Goal: Find specific page/section: Find specific page/section

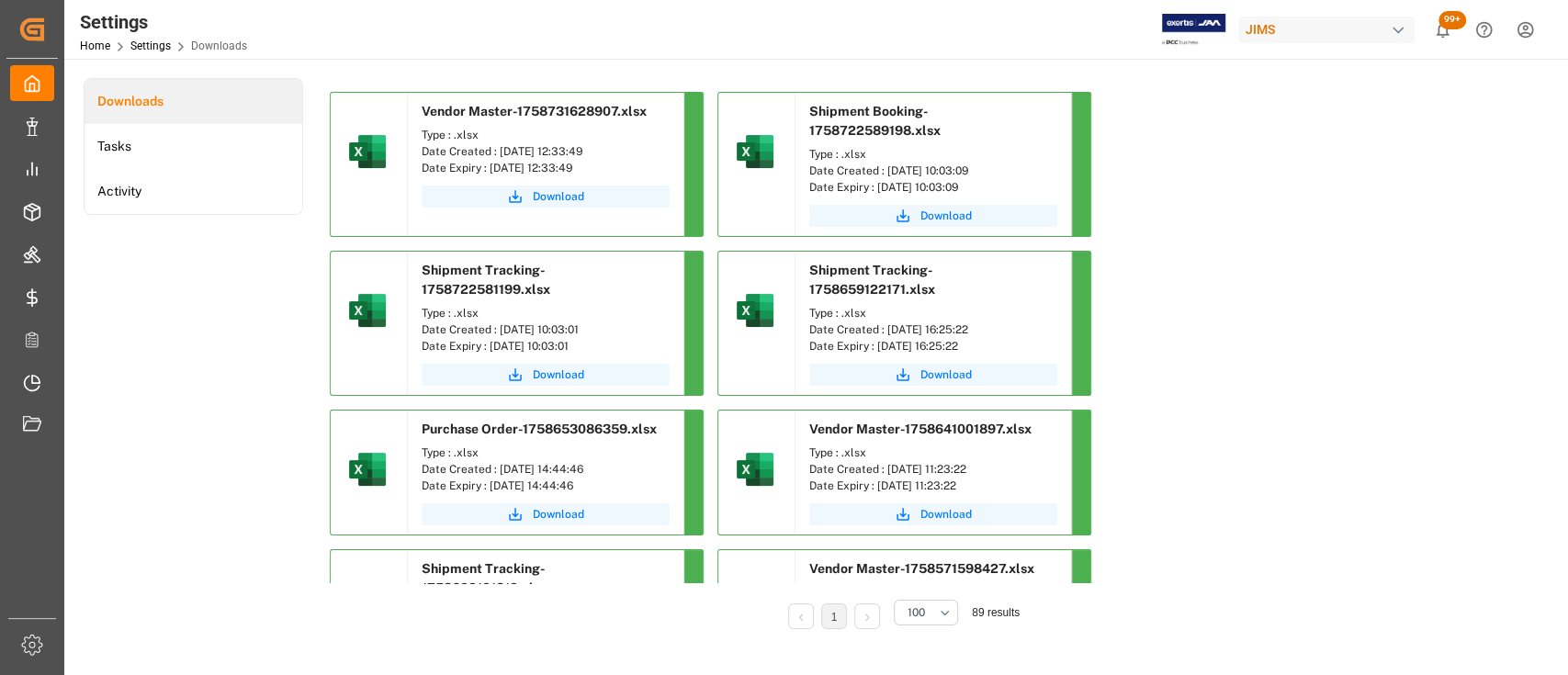
click at [158, 299] on div "Downloads Tasks Activity" at bounding box center [193, 366] width 219 height 576
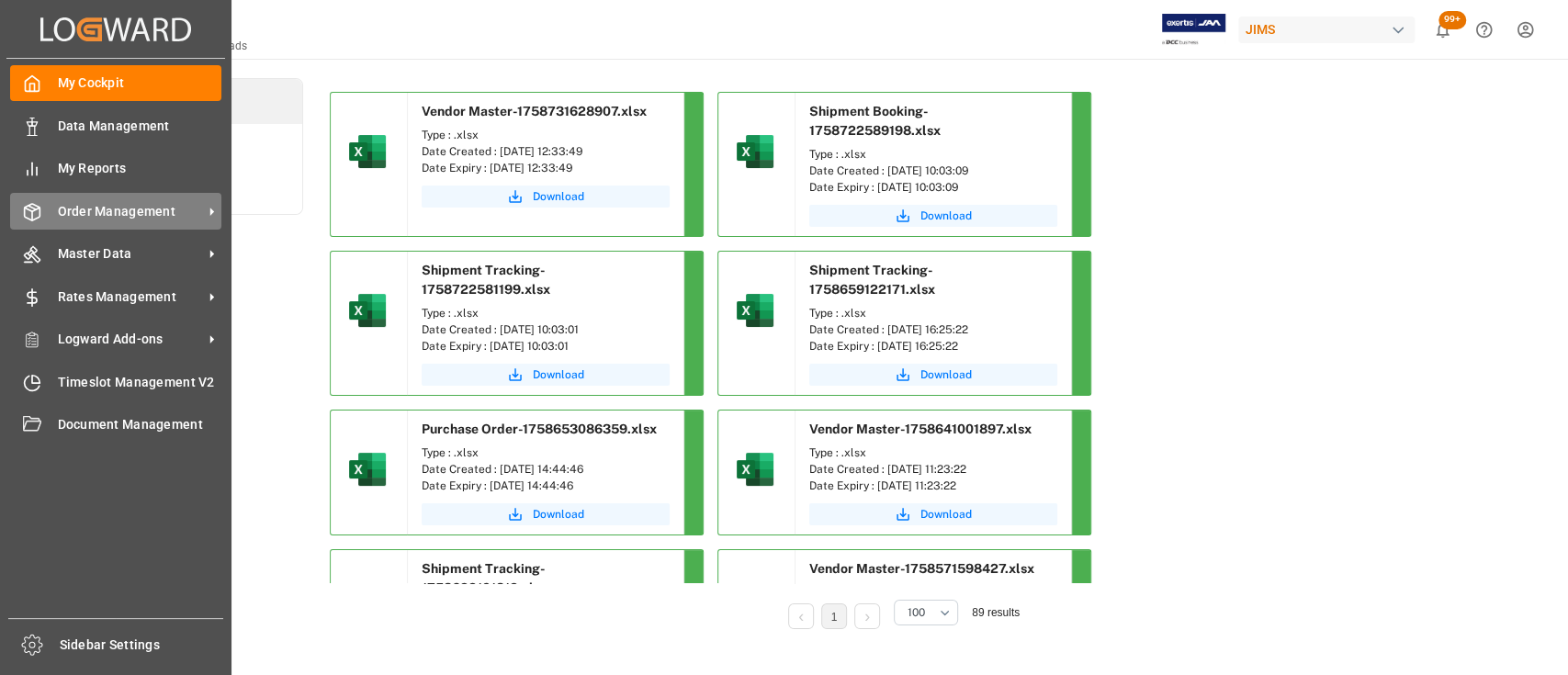
click at [127, 213] on span "Order Management" at bounding box center [130, 212] width 145 height 20
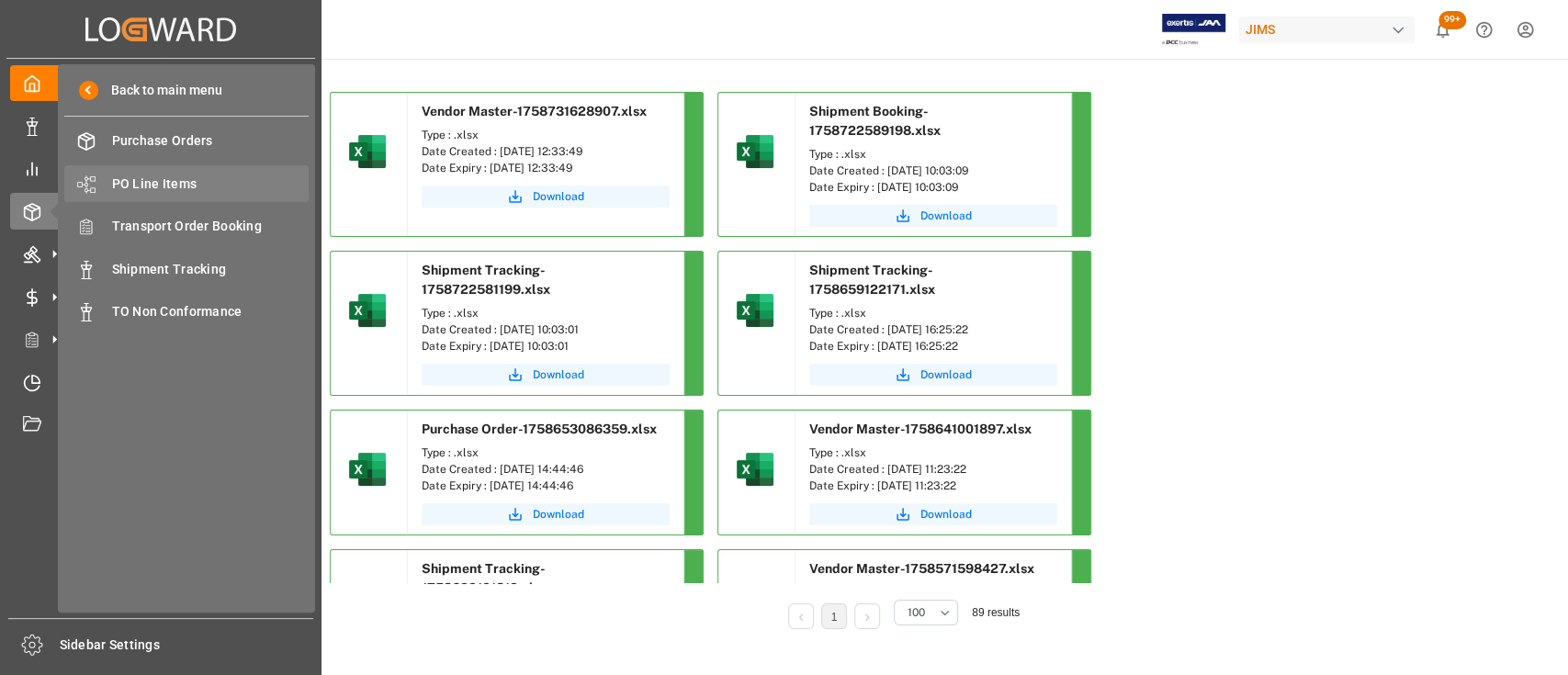
click at [171, 187] on span "PO Line Items" at bounding box center [211, 185] width 197 height 20
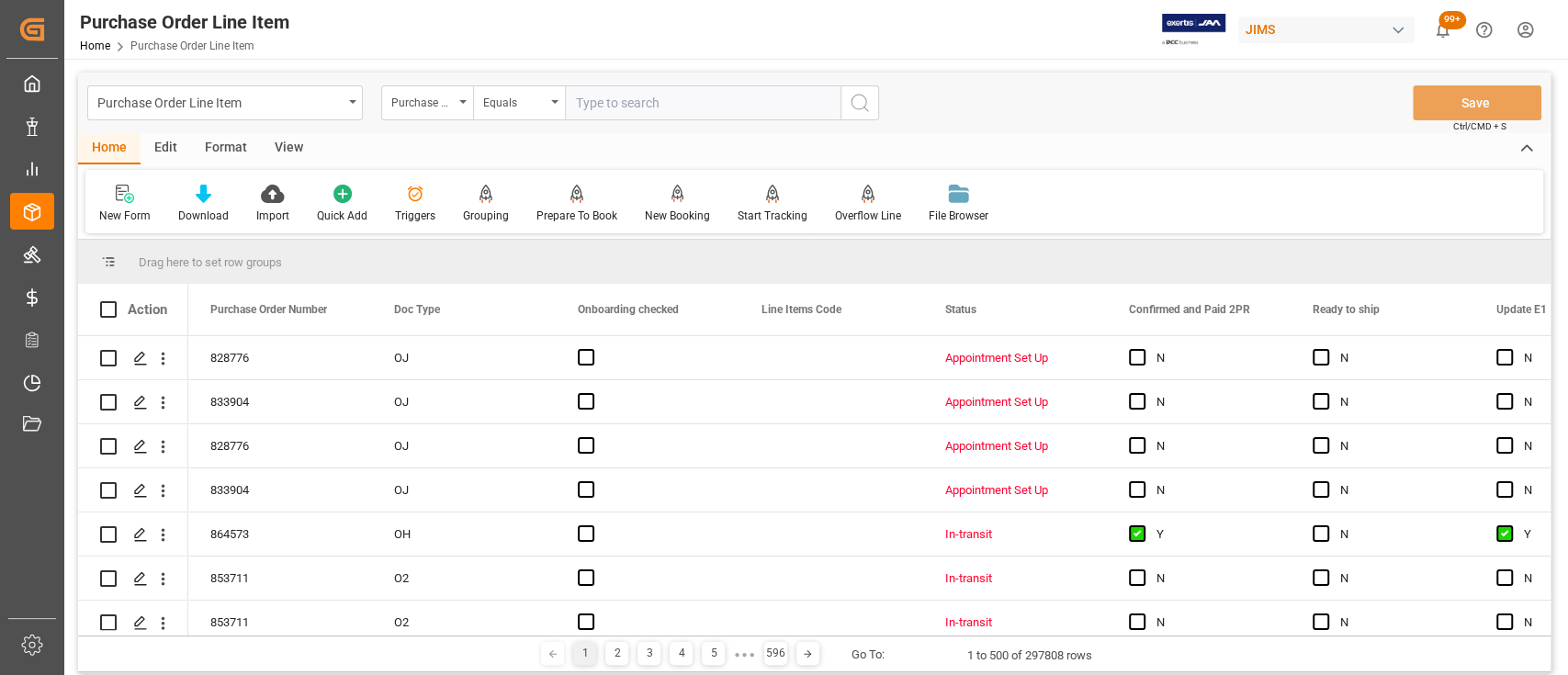
click at [611, 101] on input "text" at bounding box center [702, 103] width 275 height 35
type input "864910"
click at [863, 104] on icon "search button" at bounding box center [859, 103] width 22 height 22
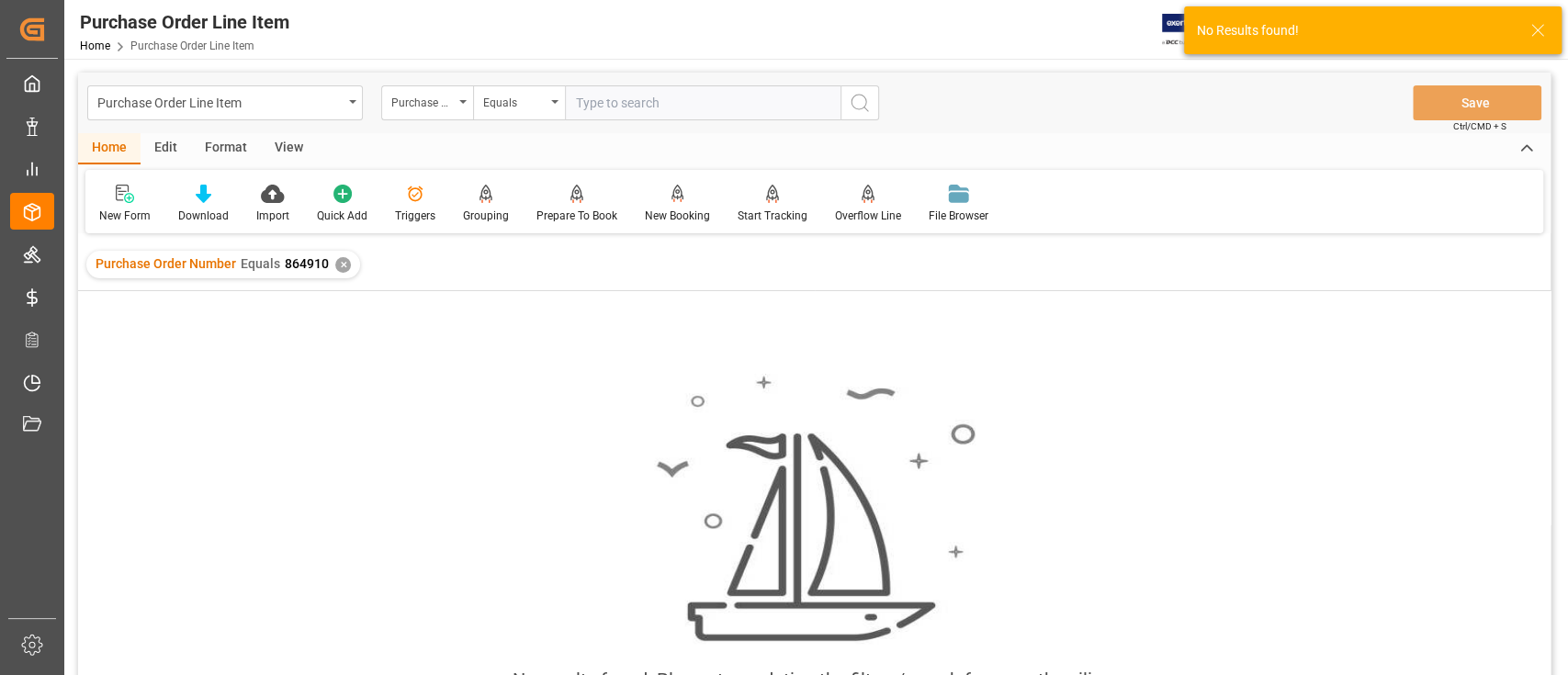
click at [338, 265] on div "✕" at bounding box center [343, 265] width 16 height 16
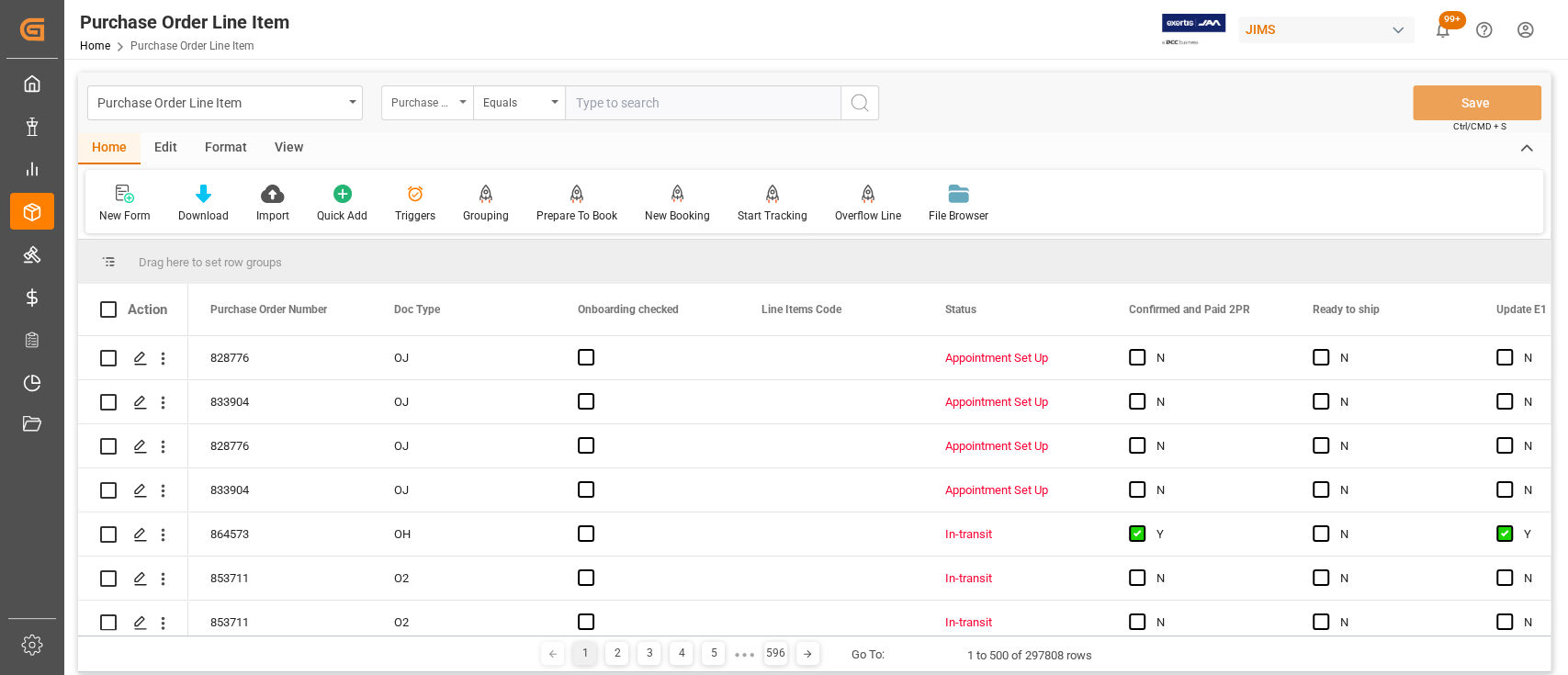
click at [461, 105] on div "Purchase Order Number" at bounding box center [426, 103] width 92 height 35
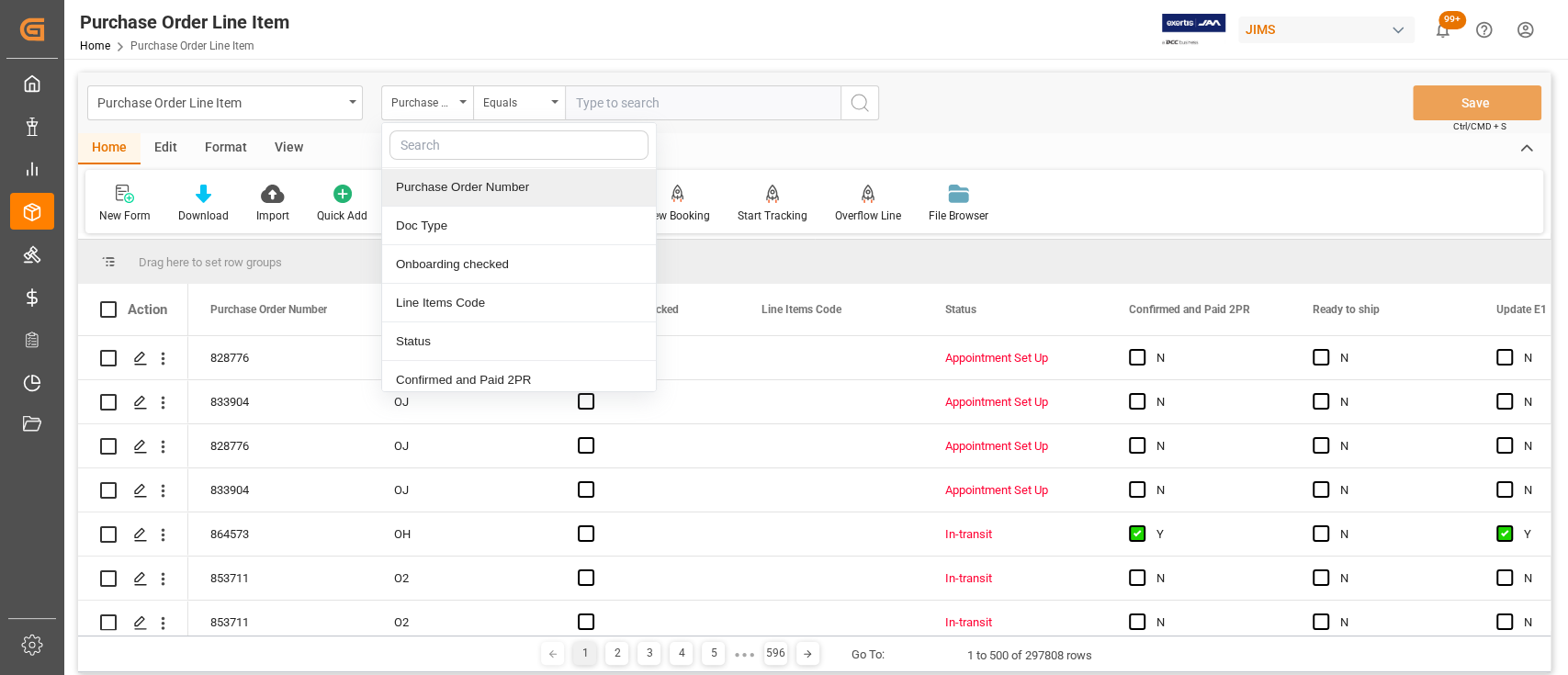
click at [495, 183] on div "Purchase Order Number" at bounding box center [518, 187] width 273 height 38
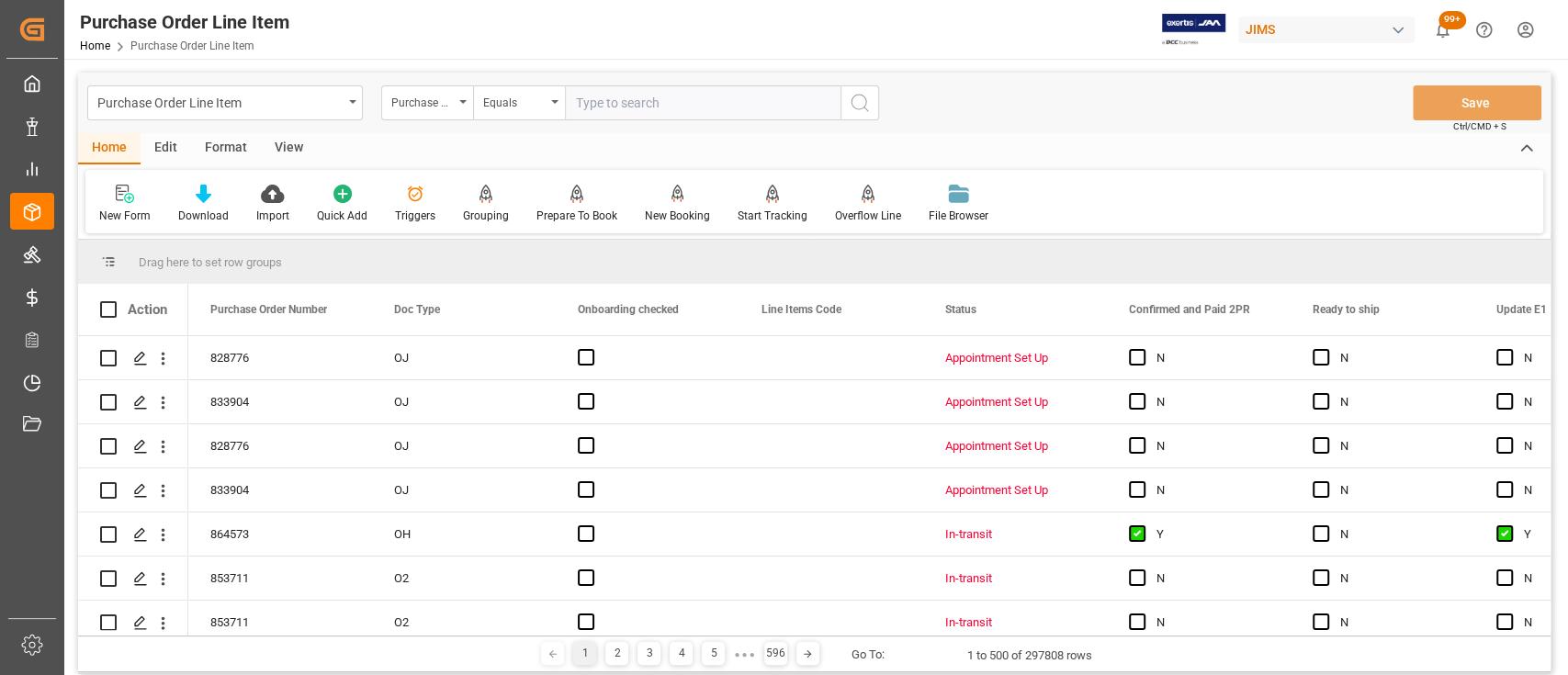
click at [646, 111] on input "text" at bounding box center [702, 103] width 275 height 35
paste input "864910"
type input "864910"
click at [866, 100] on icon "search button" at bounding box center [859, 103] width 22 height 22
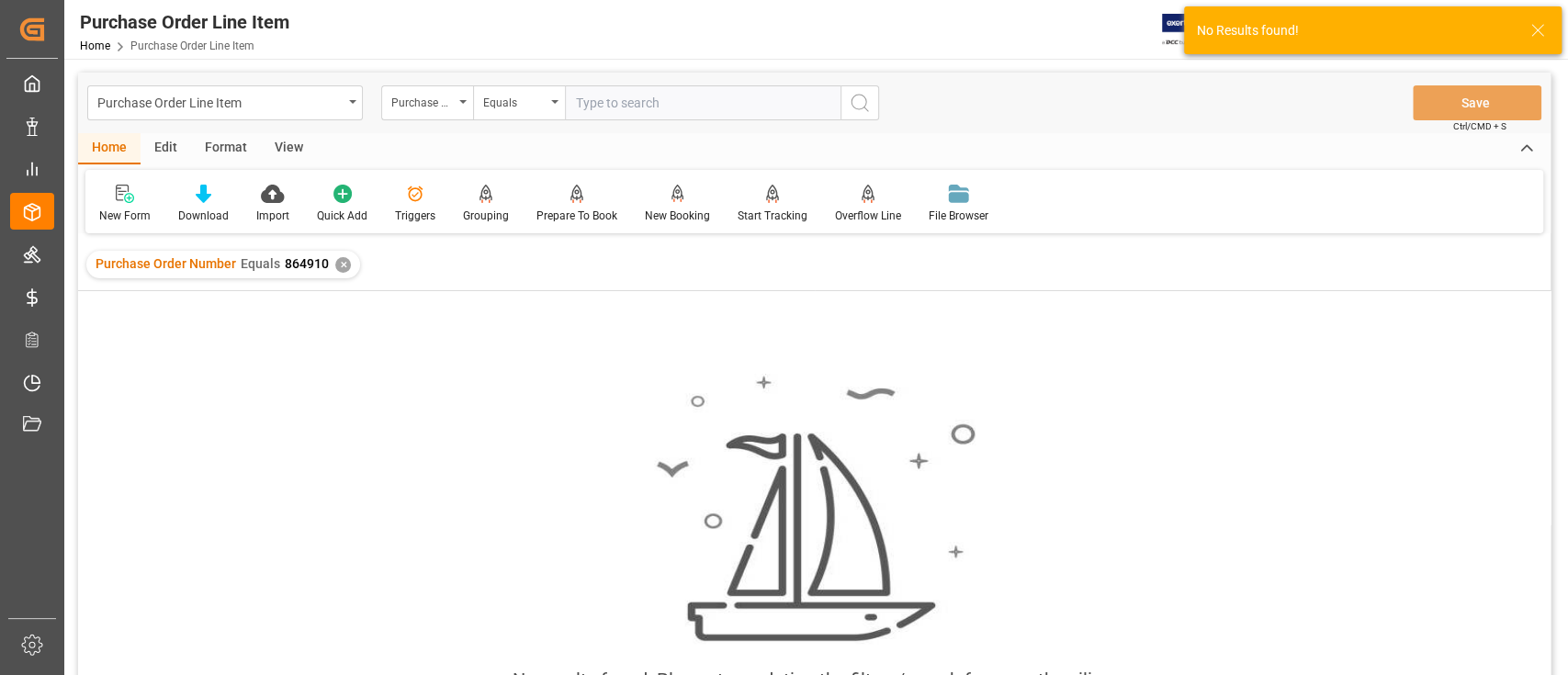
click at [343, 262] on div "✕" at bounding box center [343, 265] width 16 height 16
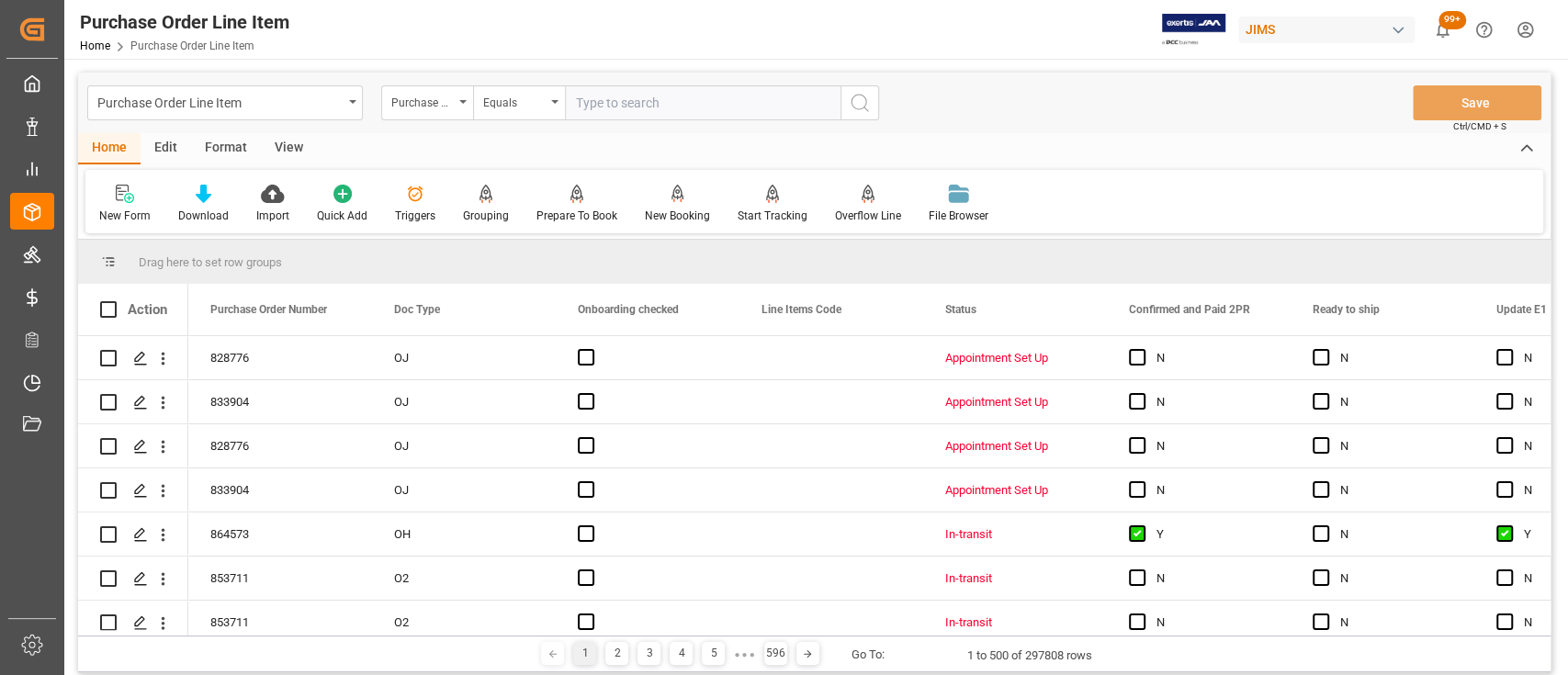
click at [614, 99] on input "text" at bounding box center [702, 103] width 275 height 35
paste input "863357"
type input "863357"
click at [867, 101] on icon "search button" at bounding box center [859, 103] width 22 height 22
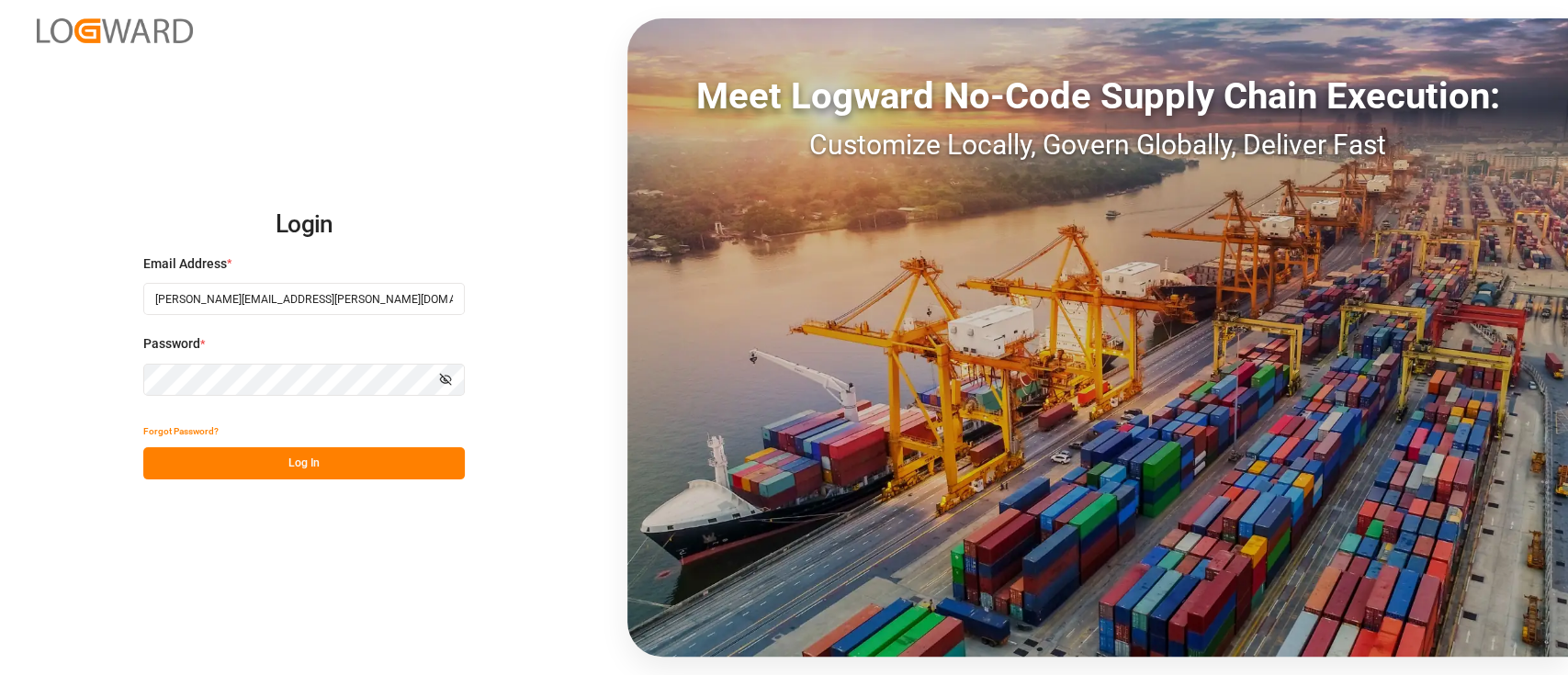
click at [259, 459] on button "Log In" at bounding box center [304, 463] width 322 height 33
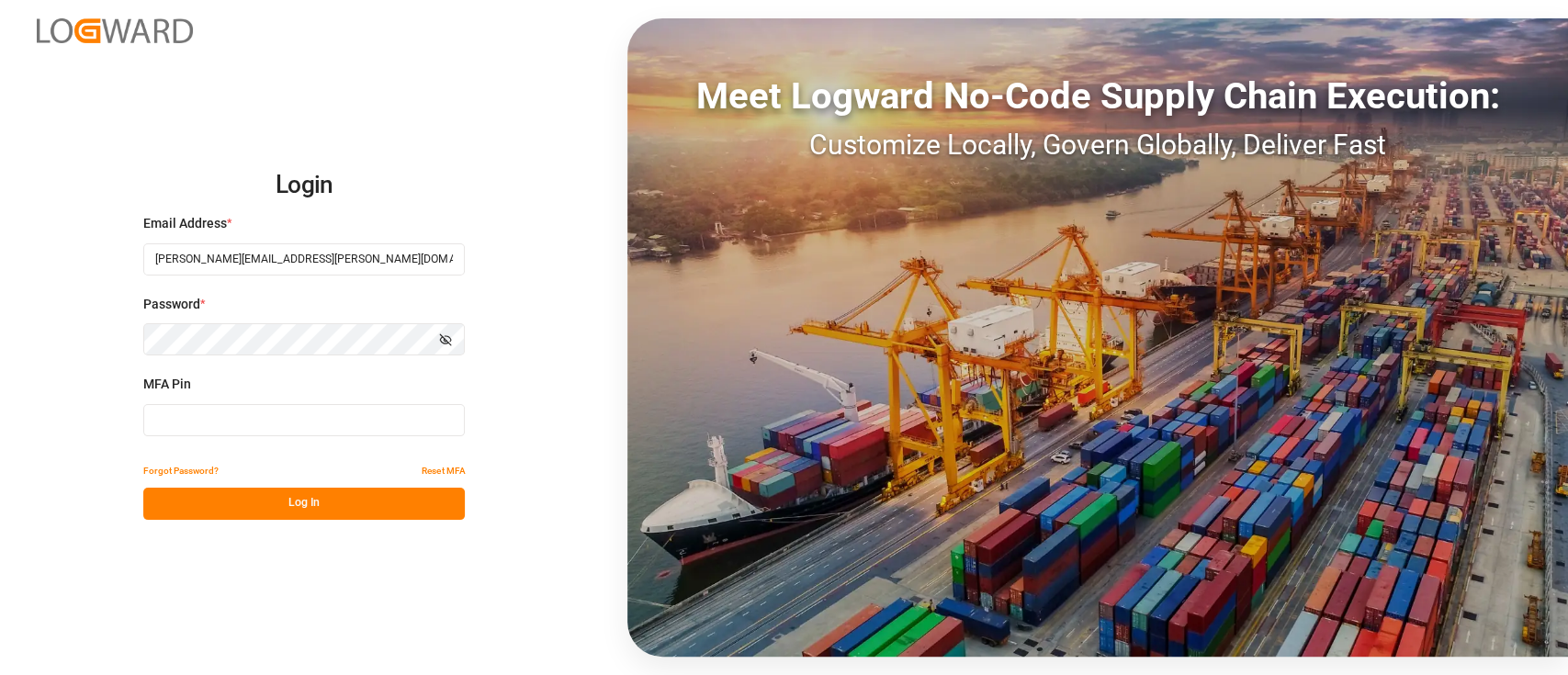
click at [245, 420] on input at bounding box center [304, 420] width 322 height 33
type input "173926"
click at [275, 498] on button "Log In" at bounding box center [304, 503] width 322 height 33
